Goal: Information Seeking & Learning: Learn about a topic

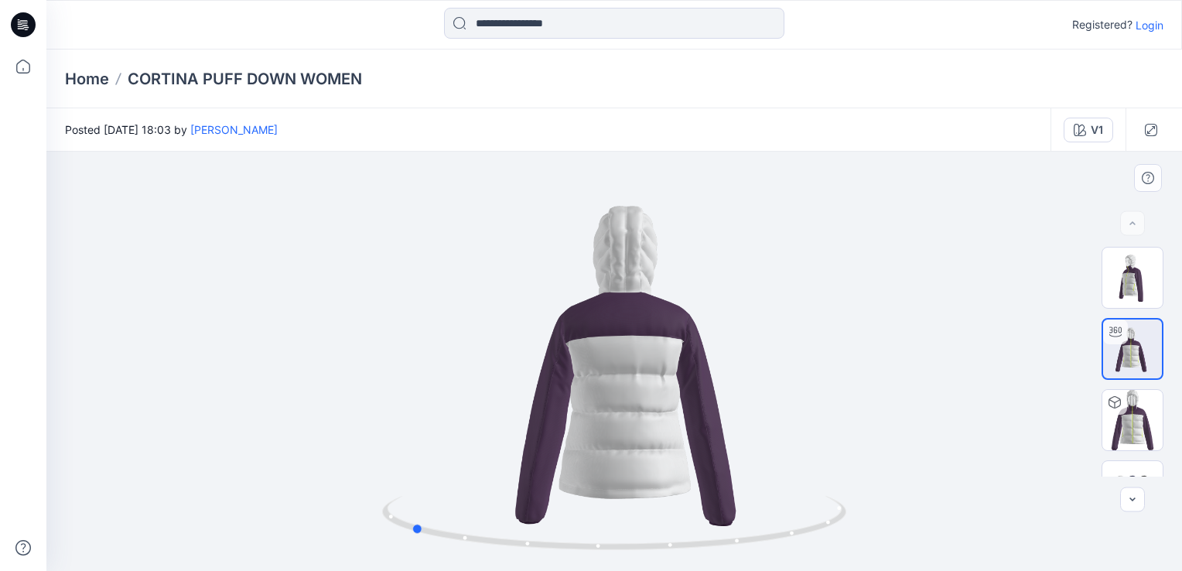
drag, startPoint x: 538, startPoint y: 260, endPoint x: 1052, endPoint y: 340, distance: 520.8
click at [1052, 340] on div at bounding box center [614, 361] width 1136 height 419
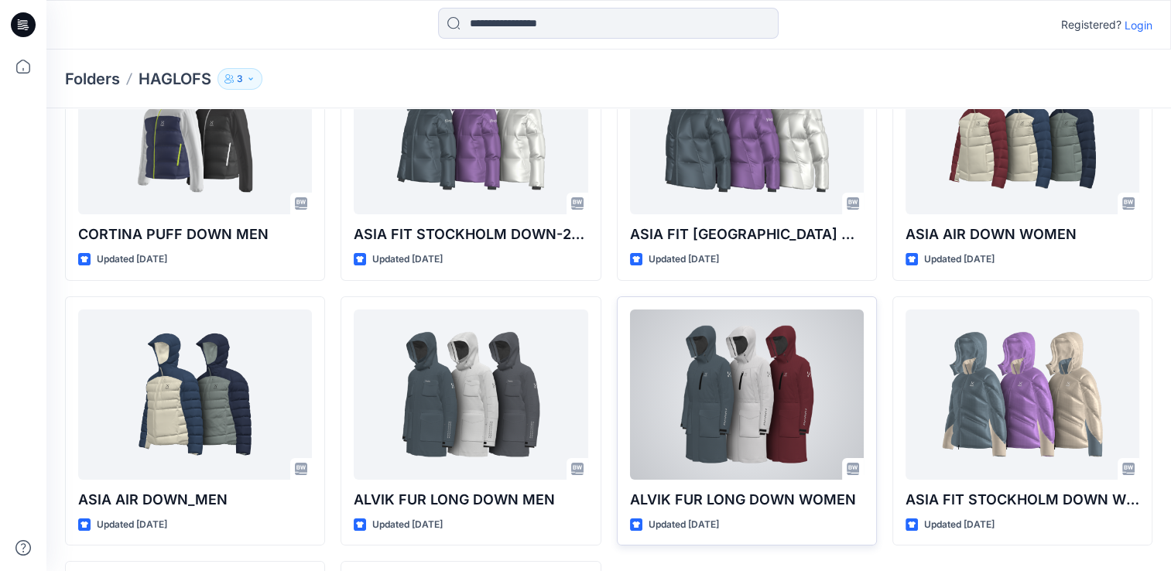
scroll to position [399, 0]
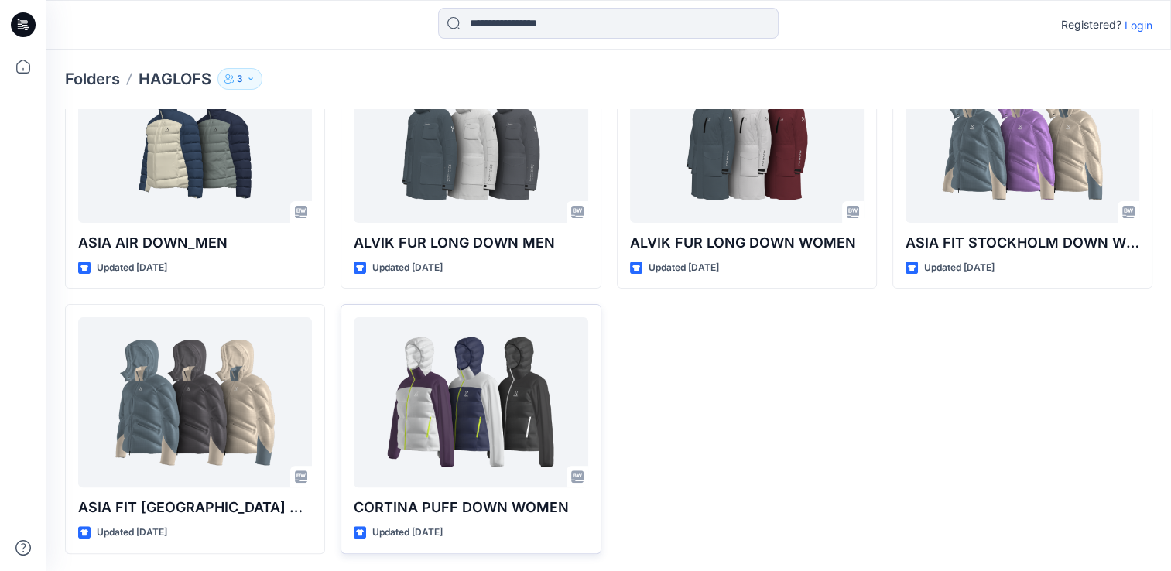
click at [470, 429] on div at bounding box center [471, 402] width 234 height 170
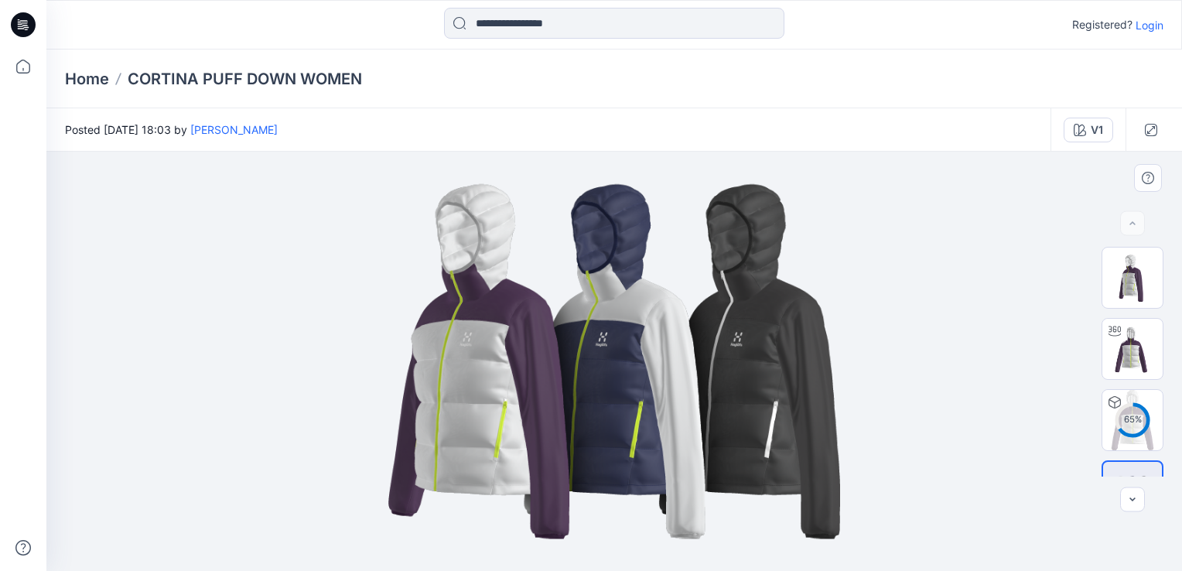
click at [526, 428] on img at bounding box center [614, 361] width 699 height 419
drag, startPoint x: 390, startPoint y: 207, endPoint x: 658, endPoint y: 371, distance: 313.6
click at [658, 371] on img at bounding box center [614, 361] width 699 height 419
click at [1139, 361] on img at bounding box center [1133, 349] width 60 height 60
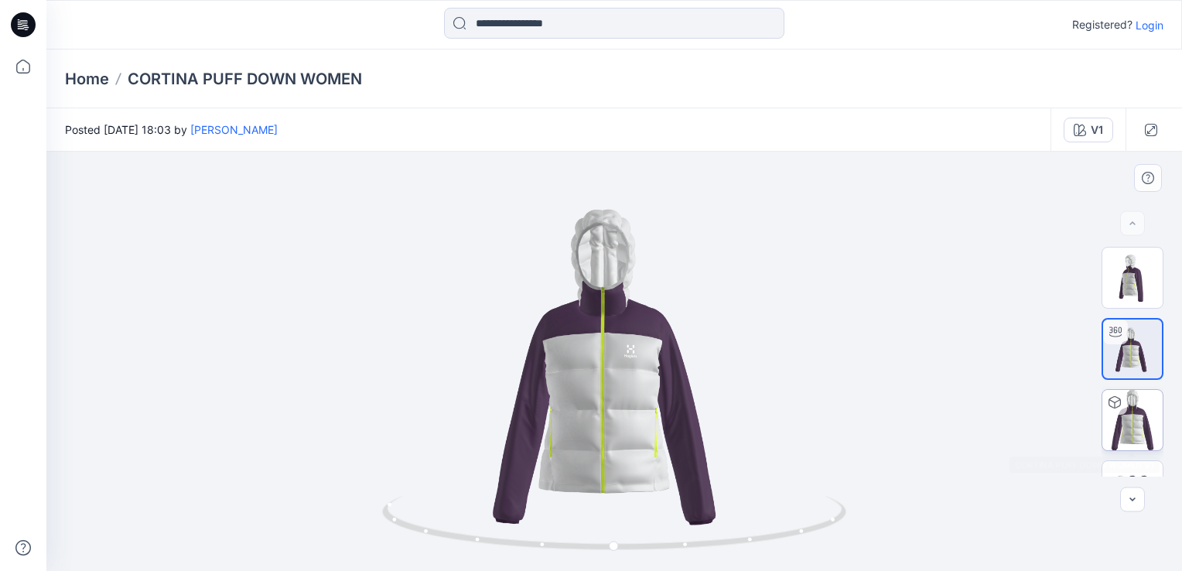
drag, startPoint x: 682, startPoint y: 359, endPoint x: 1113, endPoint y: 422, distance: 436.3
click at [1113, 422] on img at bounding box center [1133, 420] width 60 height 60
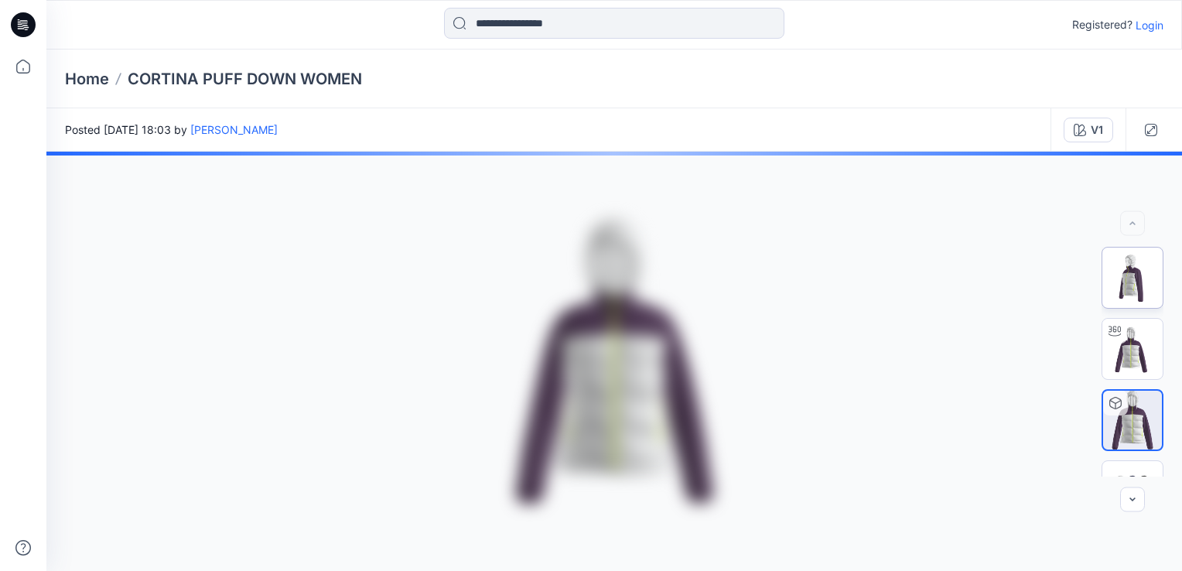
click at [1114, 288] on img at bounding box center [1133, 278] width 60 height 60
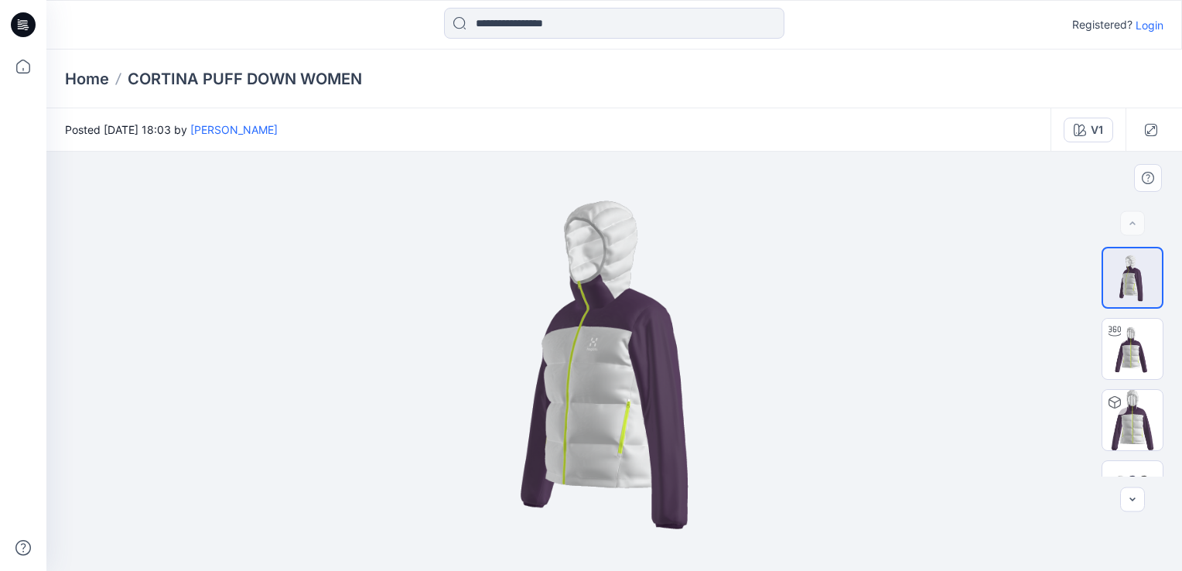
drag, startPoint x: 500, startPoint y: 207, endPoint x: 707, endPoint y: 547, distance: 398.0
click at [707, 547] on img at bounding box center [614, 361] width 419 height 419
drag, startPoint x: 699, startPoint y: 546, endPoint x: 686, endPoint y: 528, distance: 21.5
click at [697, 545] on img at bounding box center [614, 361] width 419 height 419
click at [278, 126] on link "[PERSON_NAME]" at bounding box center [233, 129] width 87 height 13
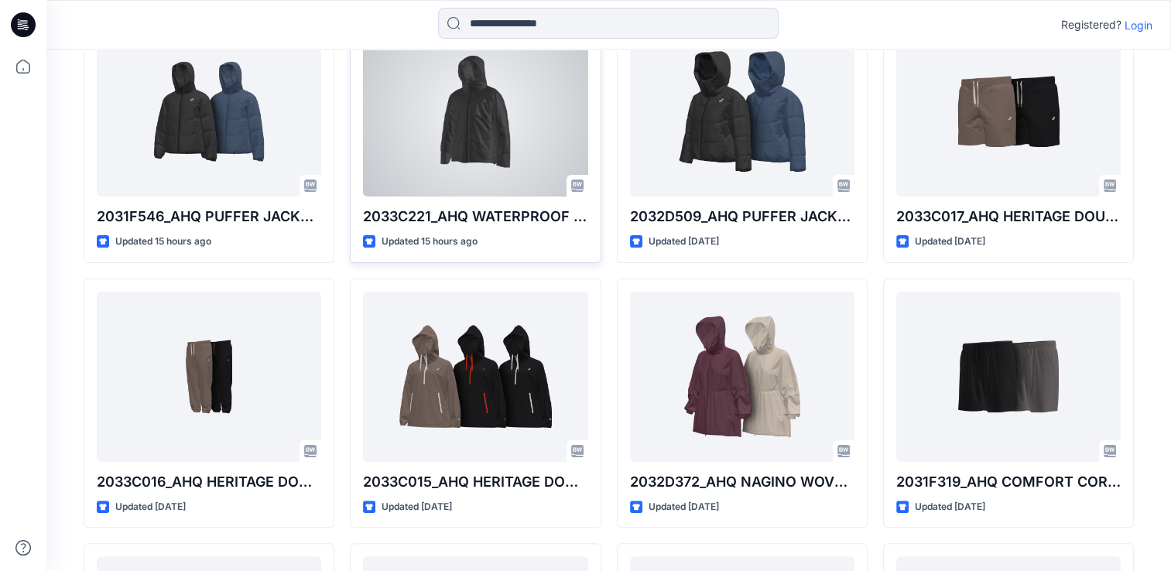
scroll to position [256, 0]
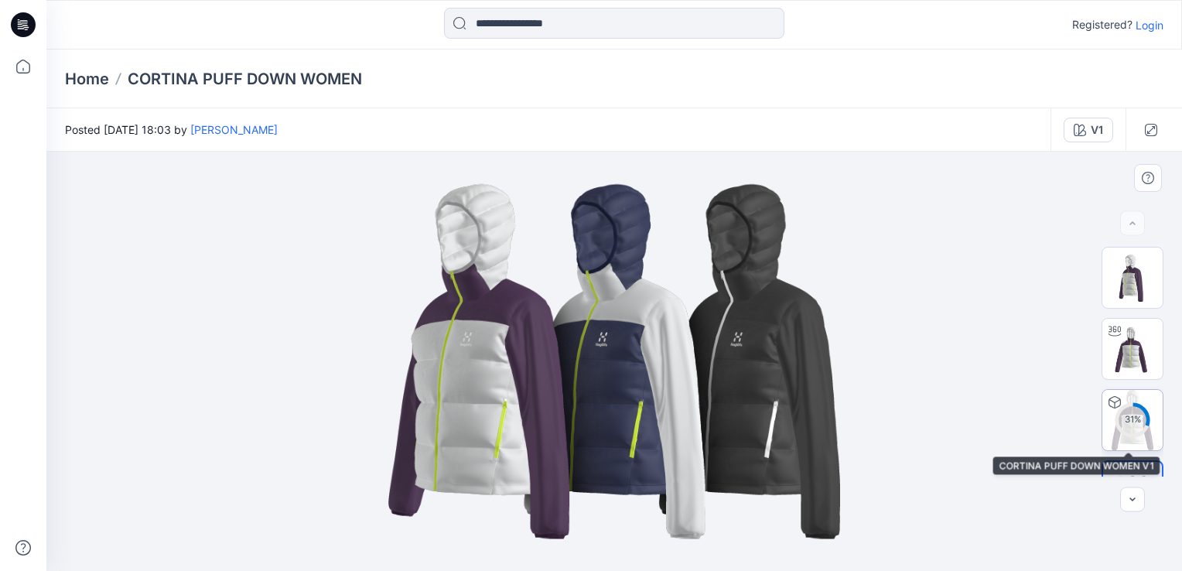
click at [1141, 424] on div "31 %" at bounding box center [1132, 419] width 37 height 13
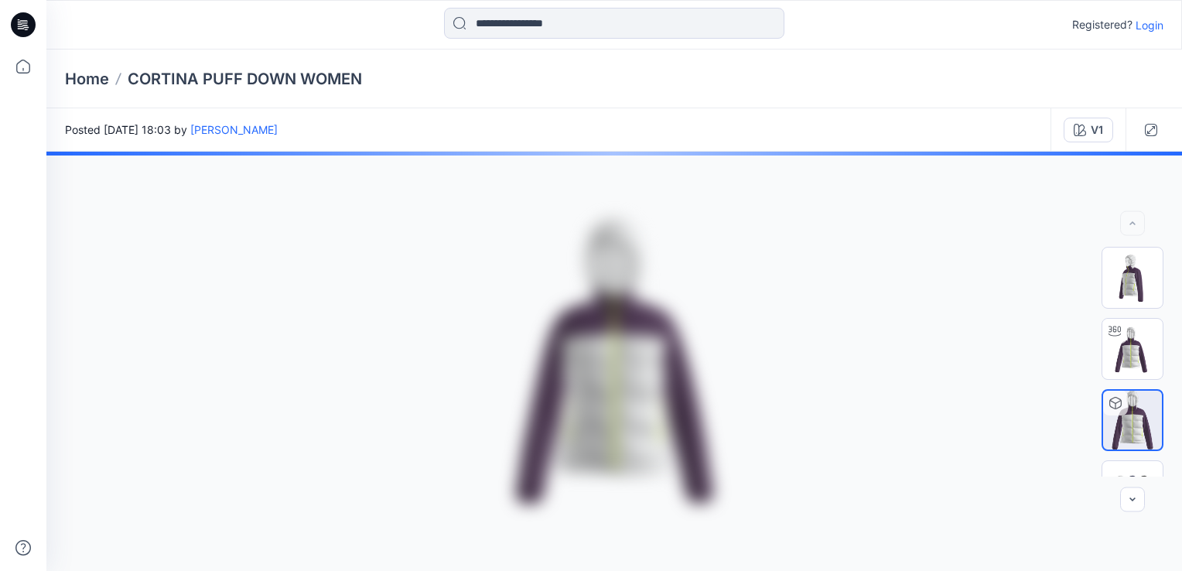
click at [1151, 107] on div "Home CORTINA PUFF DOWN WOMEN" at bounding box center [614, 79] width 1136 height 59
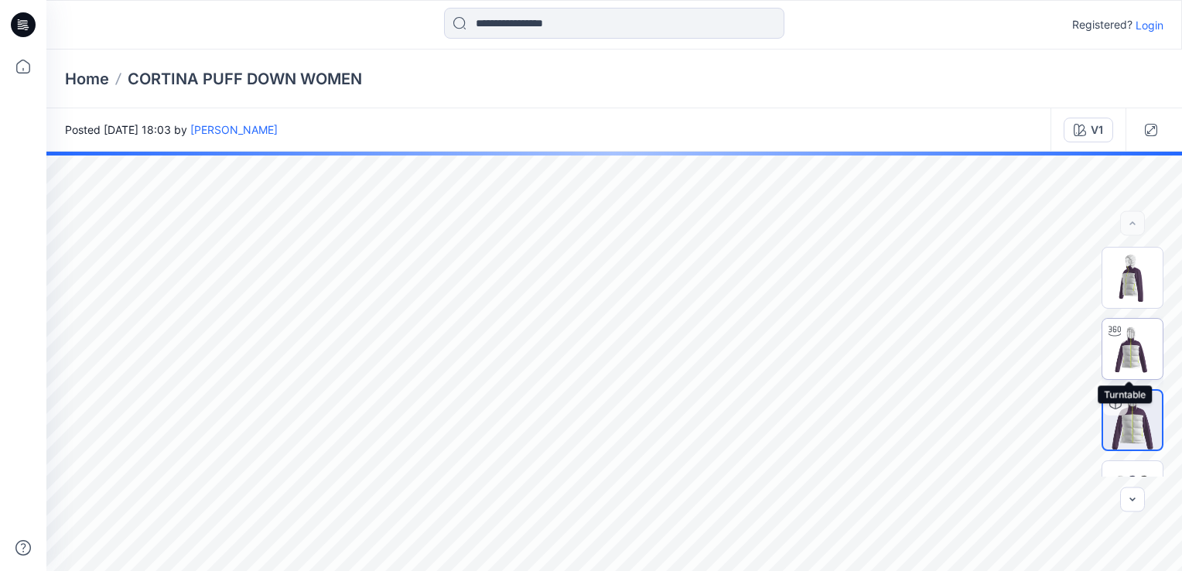
click at [1130, 358] on img at bounding box center [1133, 349] width 60 height 60
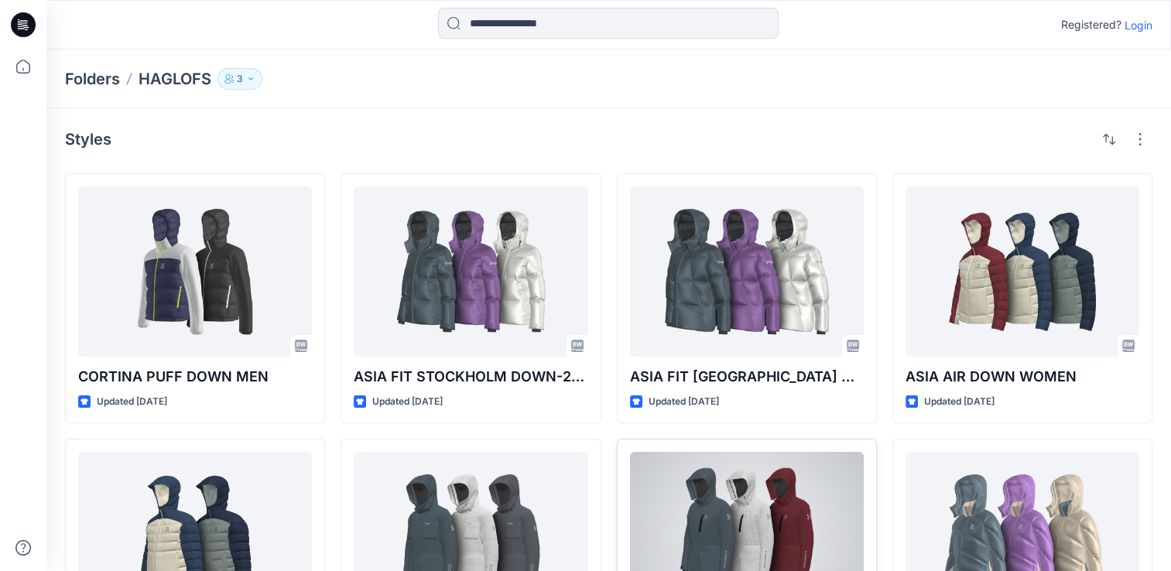
click at [780, 506] on div at bounding box center [747, 537] width 234 height 170
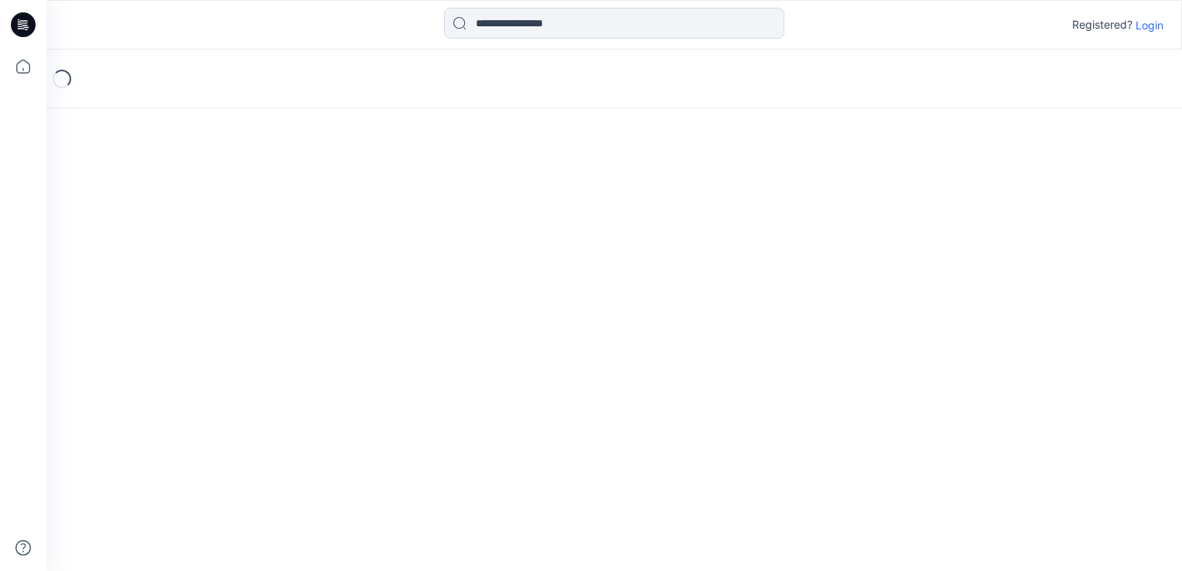
click at [780, 506] on div "Loading..." at bounding box center [614, 311] width 1136 height 522
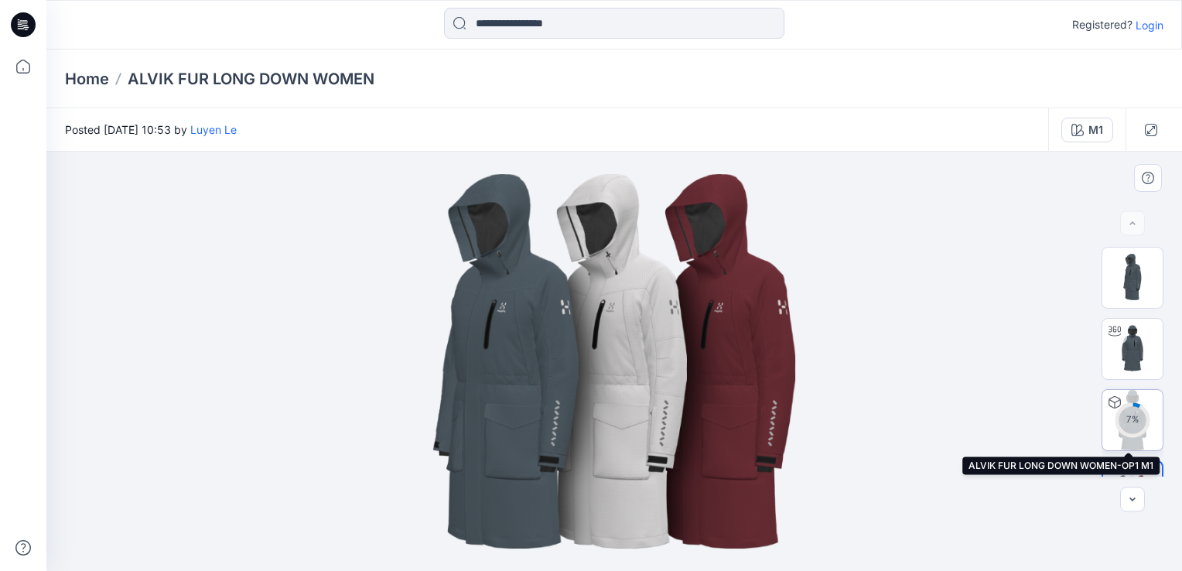
click at [1139, 395] on img at bounding box center [1133, 420] width 60 height 60
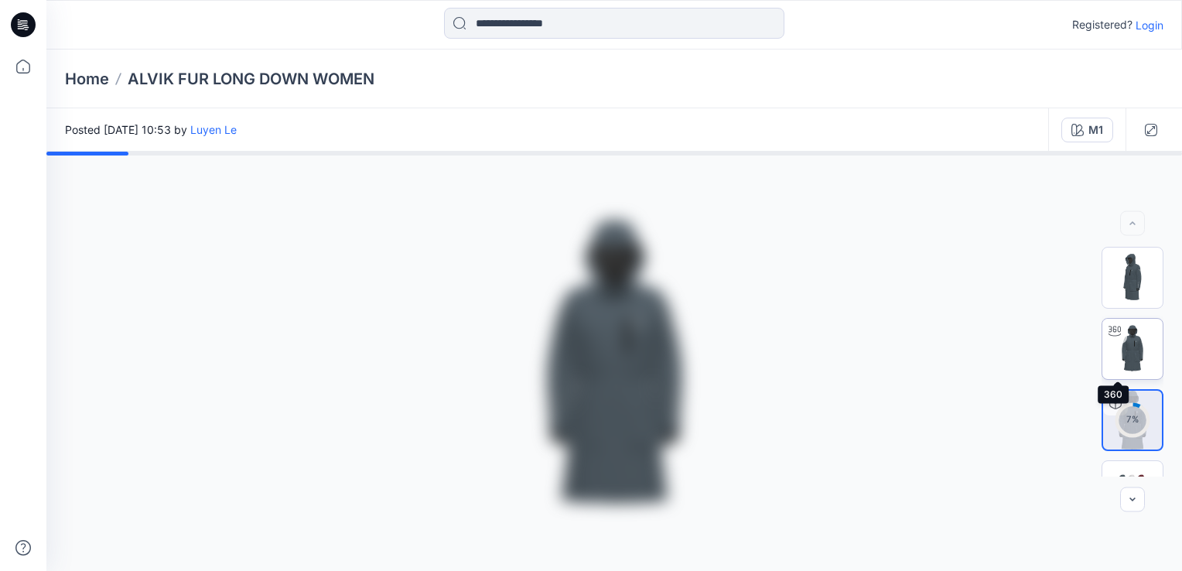
click at [1130, 333] on img at bounding box center [1133, 349] width 60 height 60
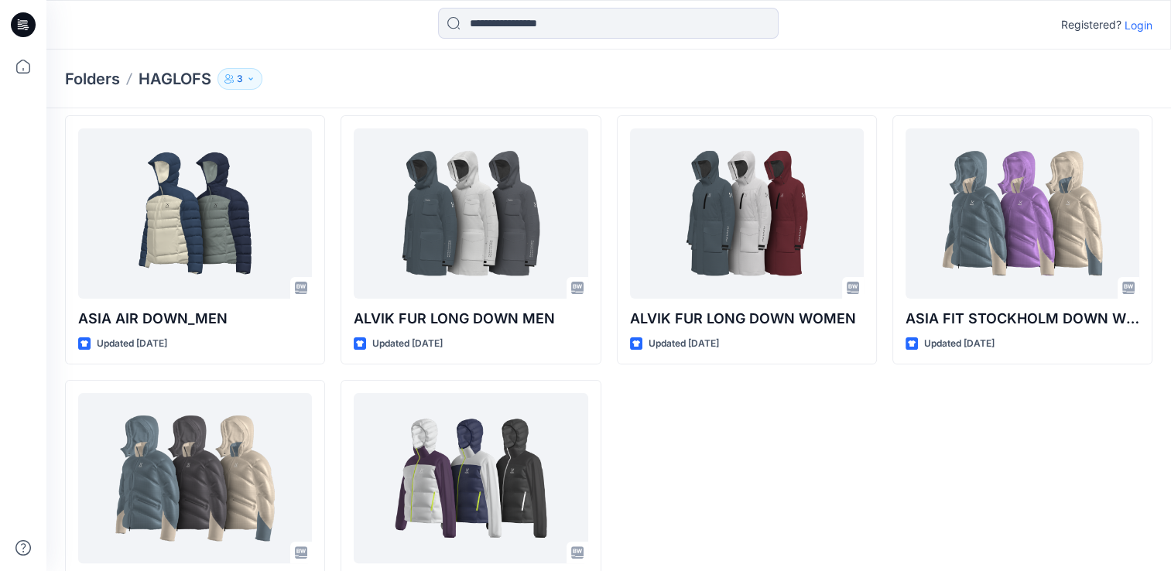
scroll to position [399, 0]
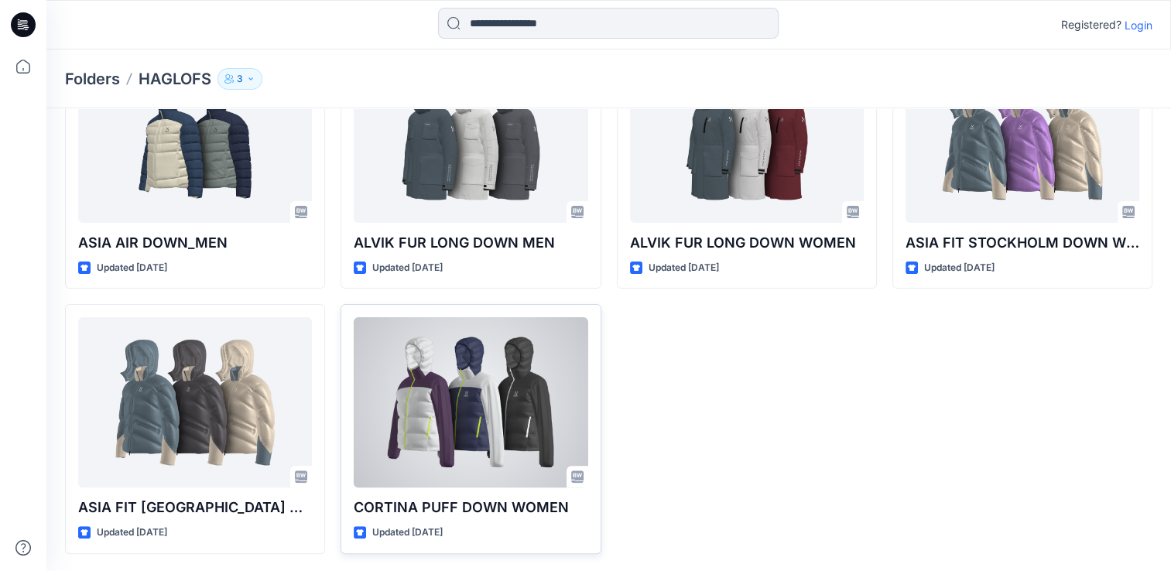
click at [446, 401] on div at bounding box center [471, 402] width 234 height 170
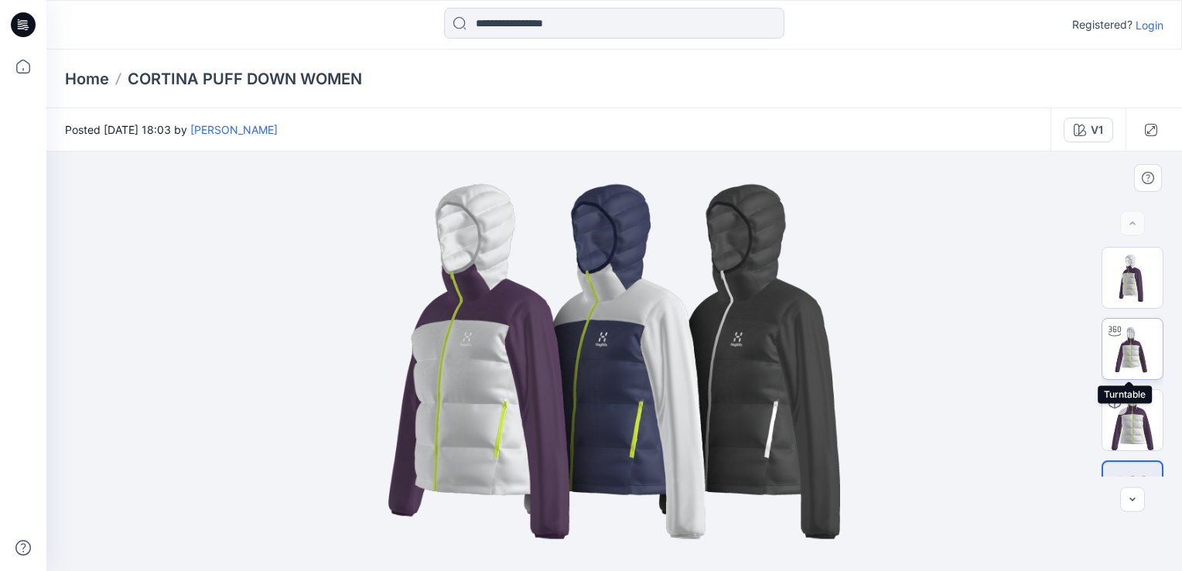
click at [1127, 351] on img at bounding box center [1133, 349] width 60 height 60
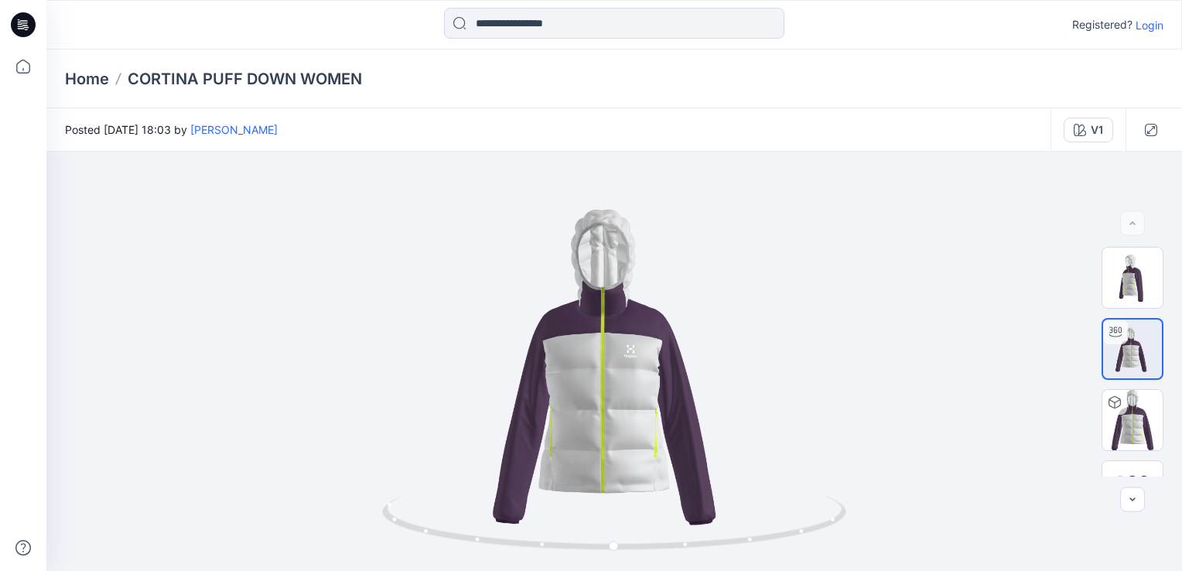
click at [1182, 54] on html "Registered? Login Home CORTINA PUFF DOWN WOMEN Posted Friday, September 05, 202…" at bounding box center [591, 285] width 1182 height 571
click at [1154, 128] on icon "button" at bounding box center [1151, 130] width 12 height 12
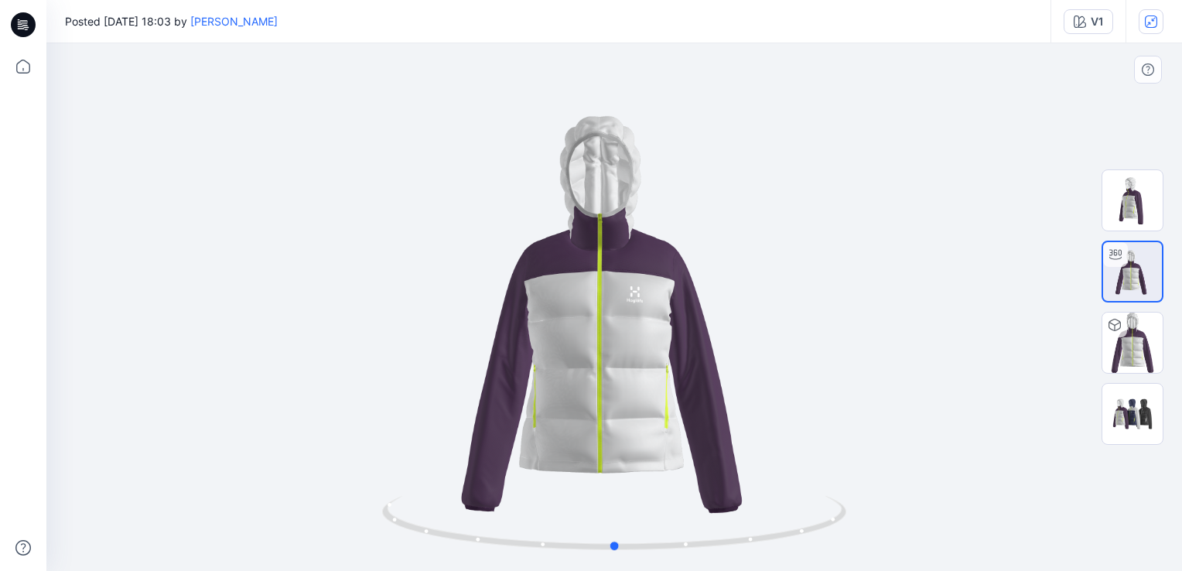
drag, startPoint x: 524, startPoint y: 142, endPoint x: 951, endPoint y: 352, distance: 476.2
click at [951, 352] on div at bounding box center [614, 307] width 1136 height 528
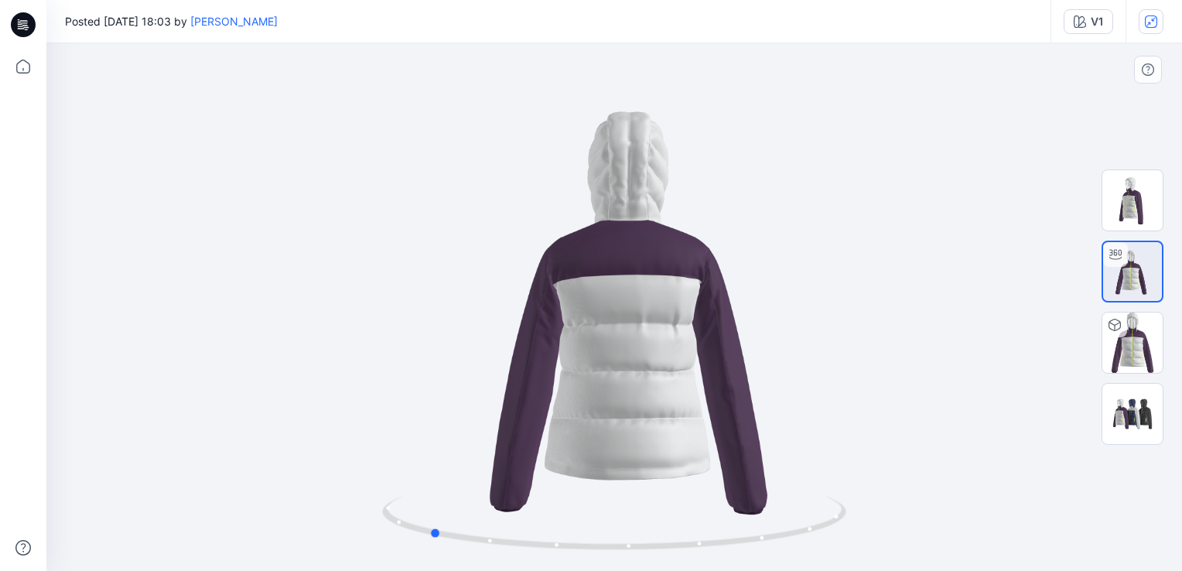
drag, startPoint x: 616, startPoint y: 546, endPoint x: 894, endPoint y: 518, distance: 280.0
click at [894, 518] on div at bounding box center [614, 307] width 1136 height 528
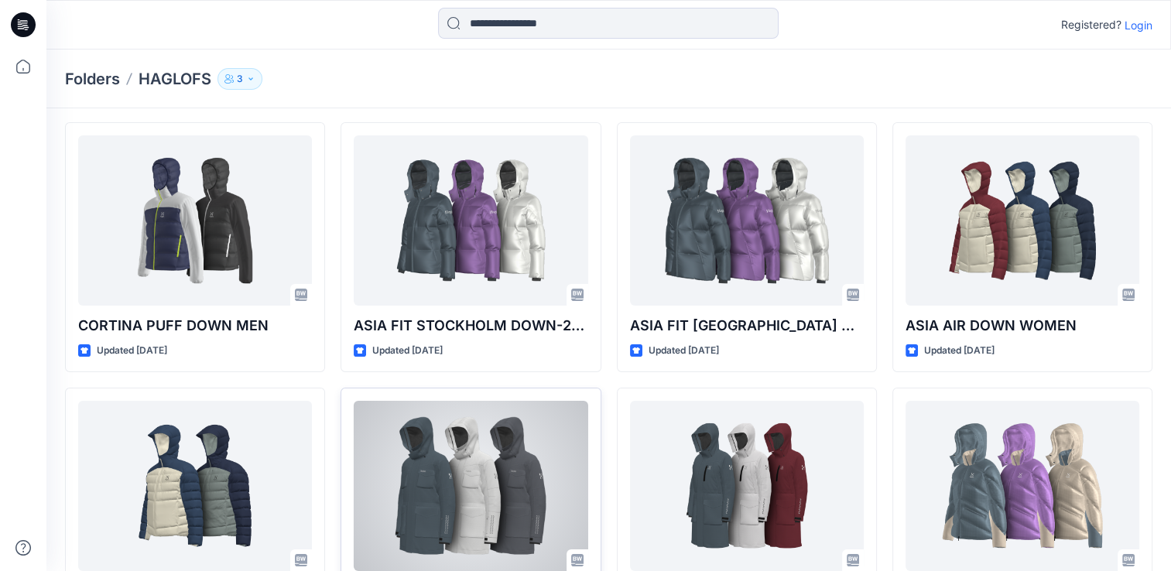
scroll to position [46, 0]
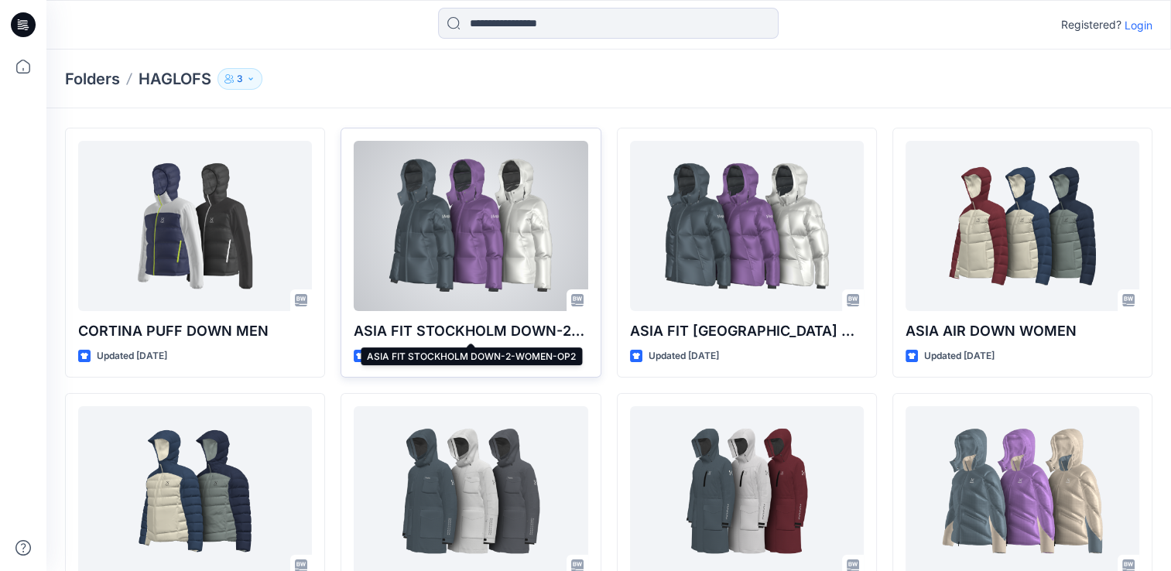
drag, startPoint x: 532, startPoint y: 327, endPoint x: 424, endPoint y: 262, distance: 126.3
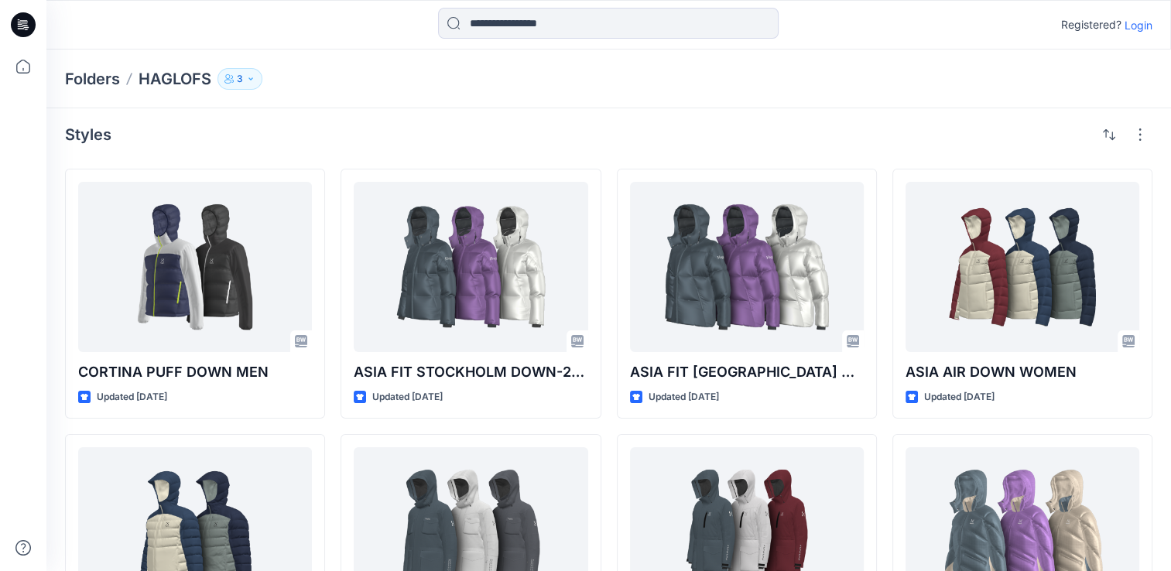
scroll to position [0, 0]
